Goal: Information Seeking & Learning: Learn about a topic

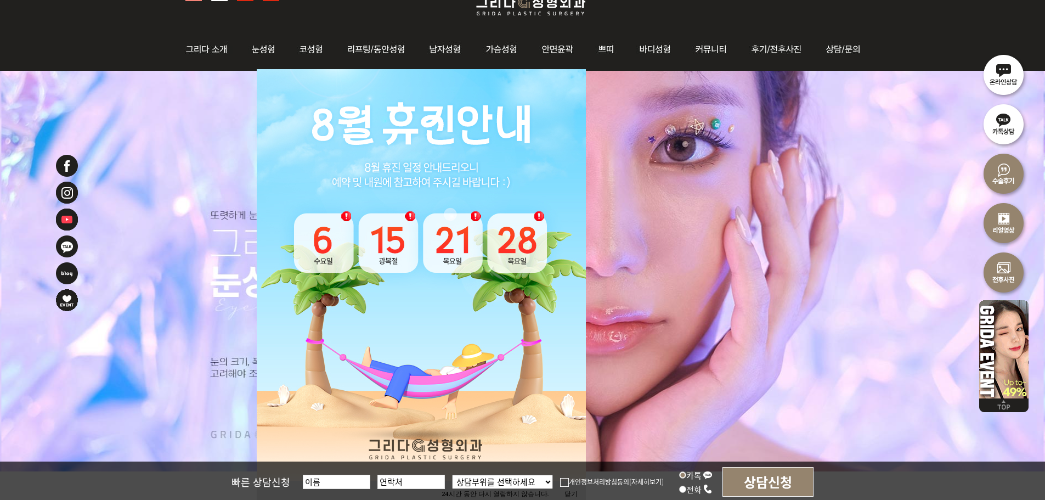
scroll to position [165, 0]
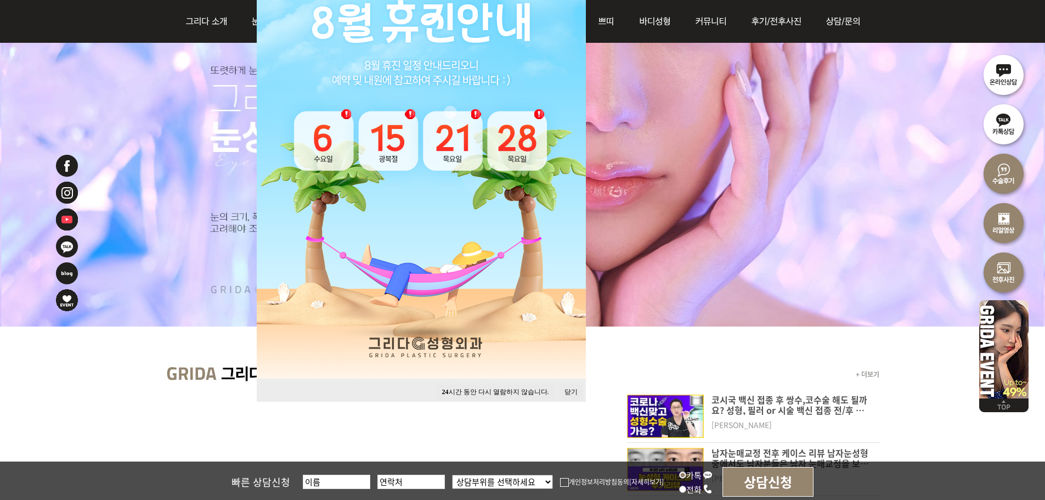
click at [570, 392] on button "닫기" at bounding box center [571, 392] width 24 height 15
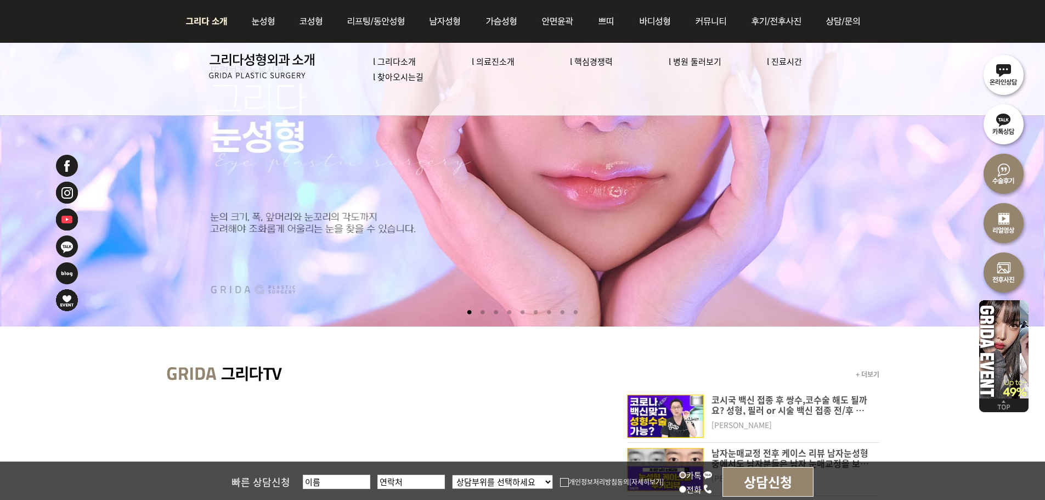
click at [494, 57] on link "l 의료진소개" at bounding box center [493, 61] width 43 height 12
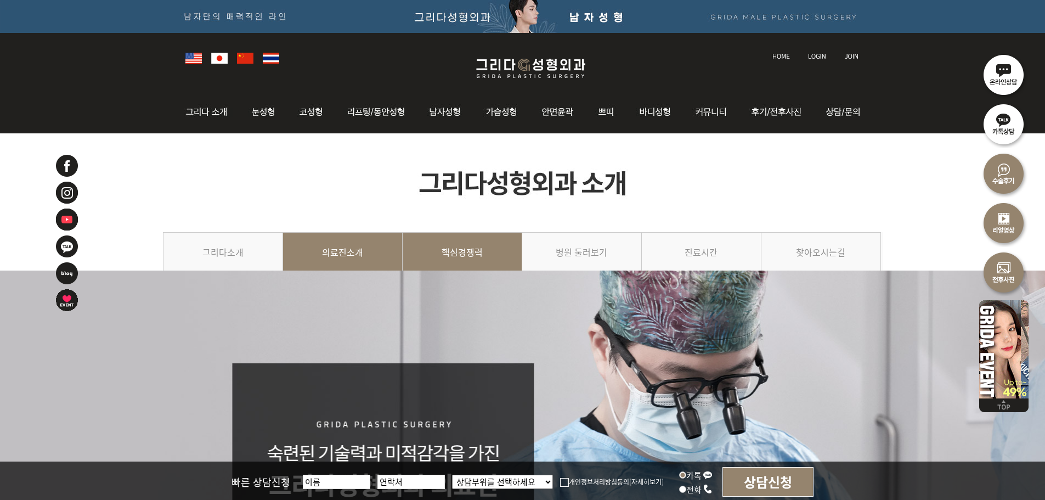
click at [479, 256] on link "핵심경쟁력" at bounding box center [463, 257] width 120 height 50
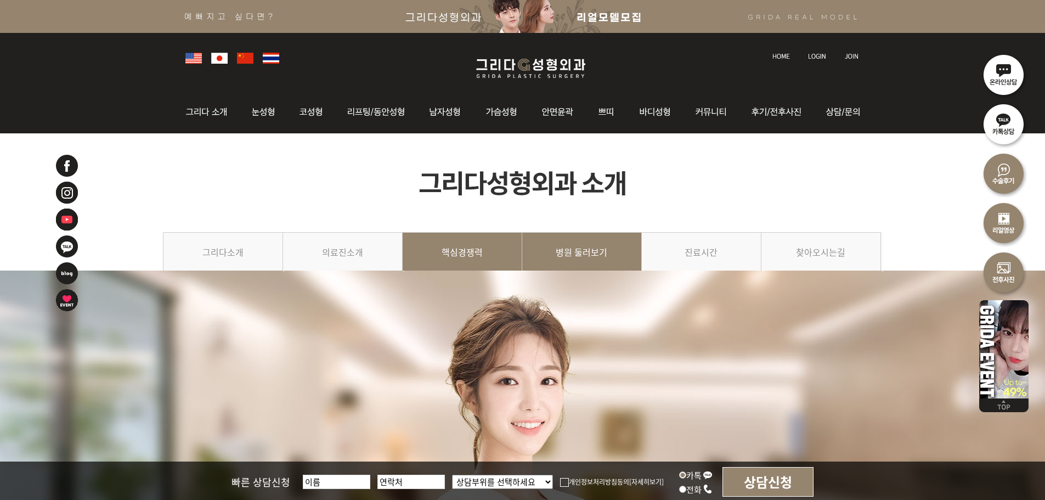
click at [592, 250] on link "병원 둘러보기" at bounding box center [582, 257] width 120 height 50
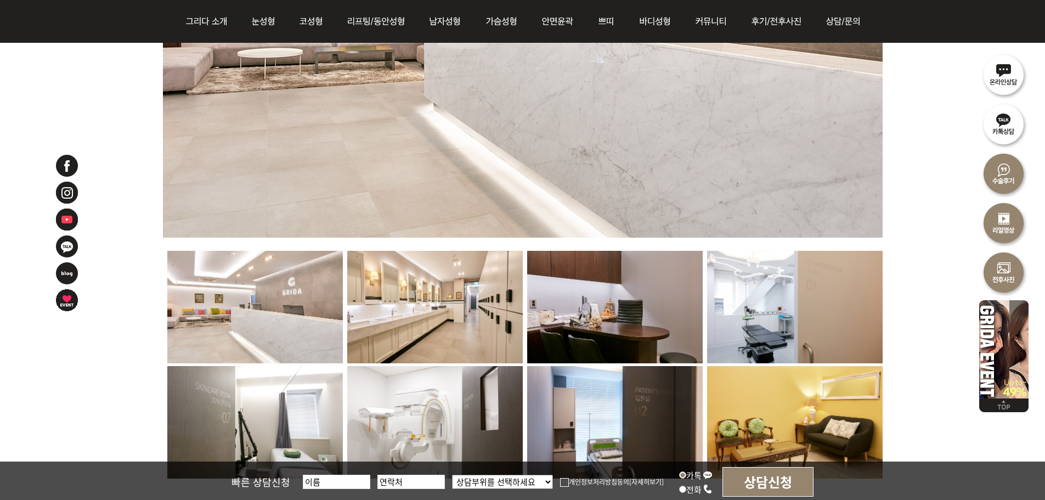
scroll to position [942, 0]
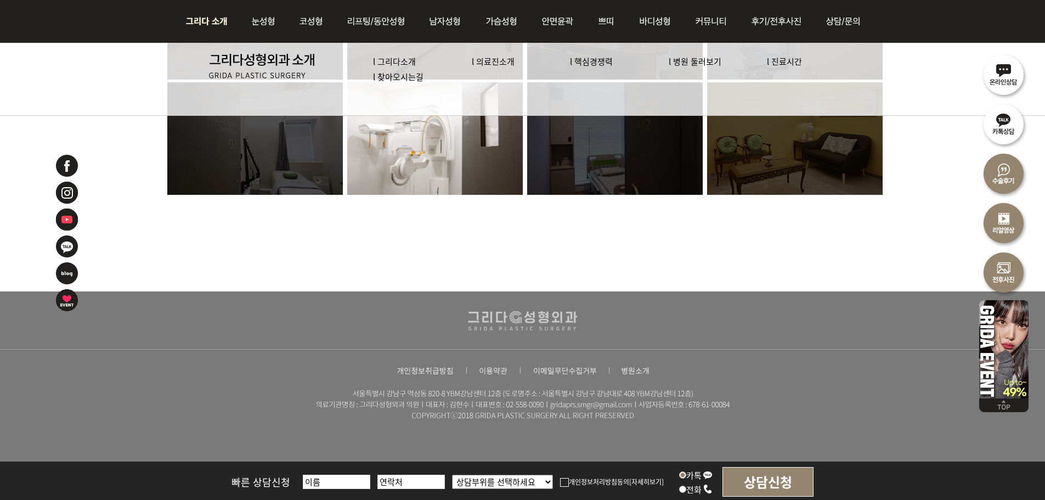
click at [486, 59] on link "l 의료진소개" at bounding box center [493, 61] width 43 height 12
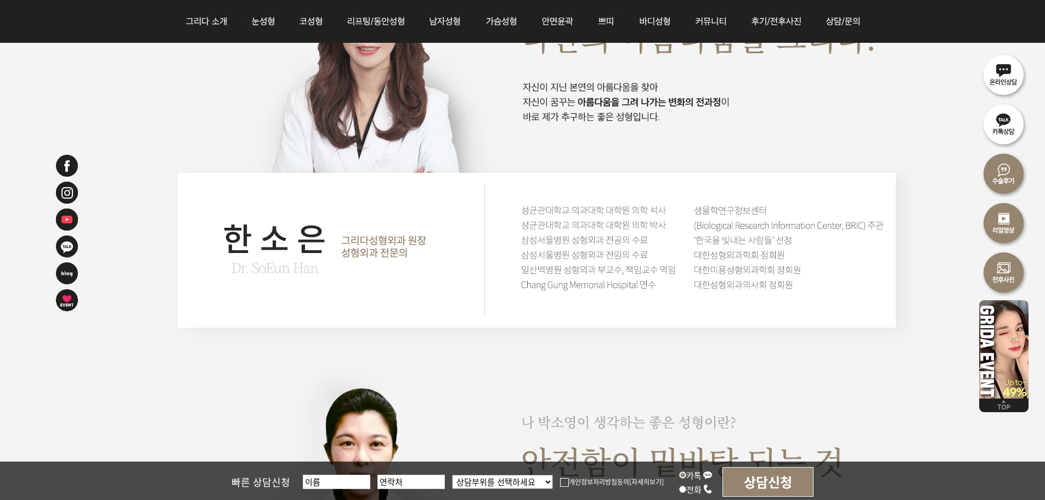
scroll to position [1756, 0]
